Goal: Information Seeking & Learning: Learn about a topic

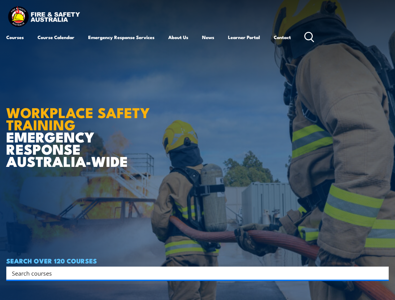
click at [197, 150] on article "WORKPLACE SAFETY TRAINING EMERGENCY RESPONSE AUSTRALIA-WIDE SEARCH OVER 120 COU…" at bounding box center [197, 150] width 383 height 300
click at [193, 274] on input "Search input" at bounding box center [193, 273] width 363 height 9
click at [382, 274] on icon "Search magnifier button" at bounding box center [382, 273] width 7 height 9
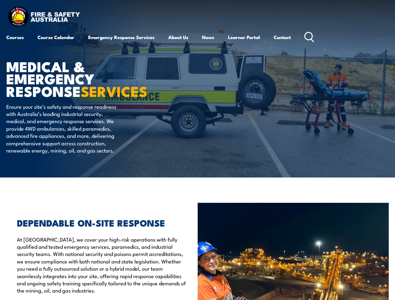
click at [197, 150] on article "MEDICAL & EMERGENCY RESPONSE SERVICES Ensure your site’s safety and response re…" at bounding box center [197, 89] width 383 height 178
